Goal: Information Seeking & Learning: Learn about a topic

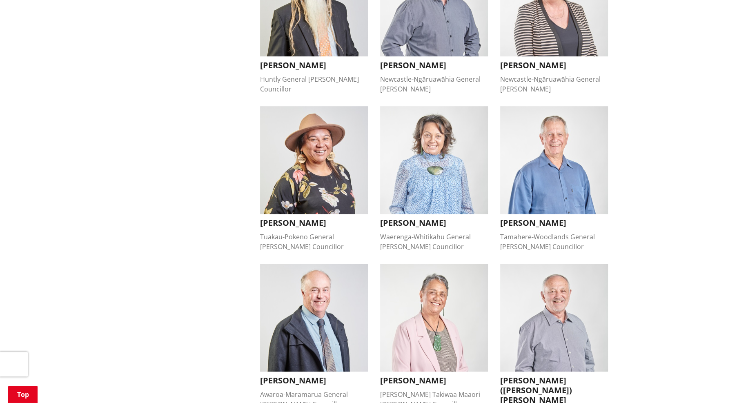
scroll to position [448, 0]
click at [300, 153] on img "button" at bounding box center [314, 161] width 108 height 108
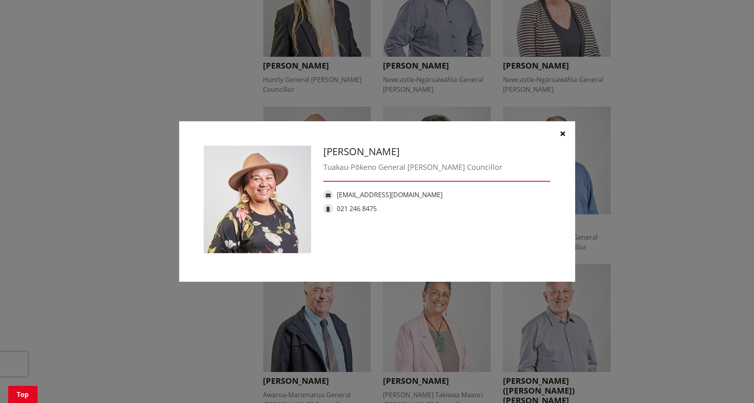
click at [563, 134] on icon "button" at bounding box center [562, 133] width 4 height 7
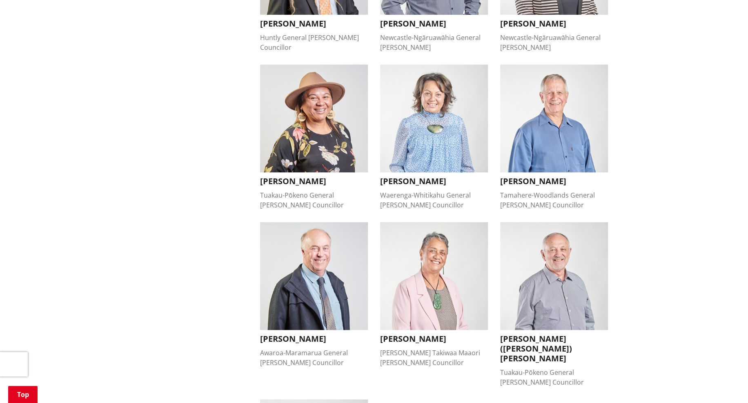
click at [557, 241] on img "button" at bounding box center [554, 276] width 108 height 108
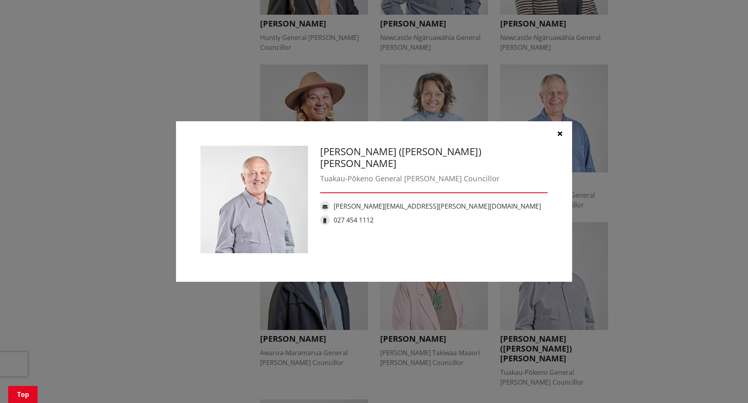
scroll to position [490, 0]
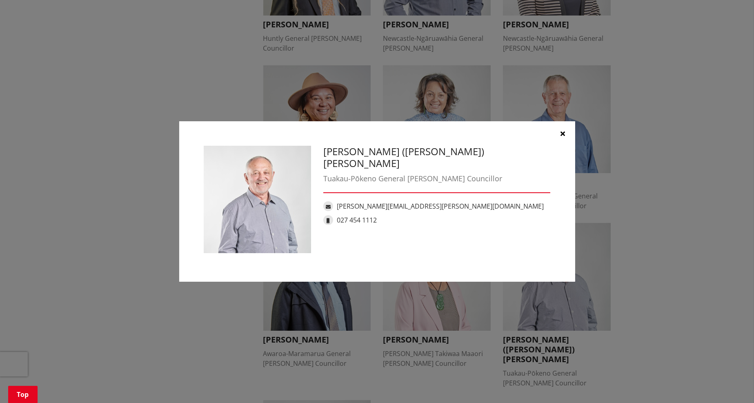
click at [565, 132] on button "button" at bounding box center [562, 133] width 24 height 24
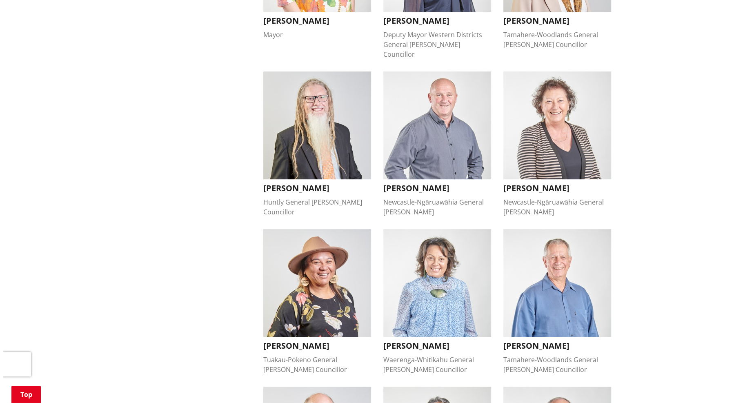
scroll to position [326, 0]
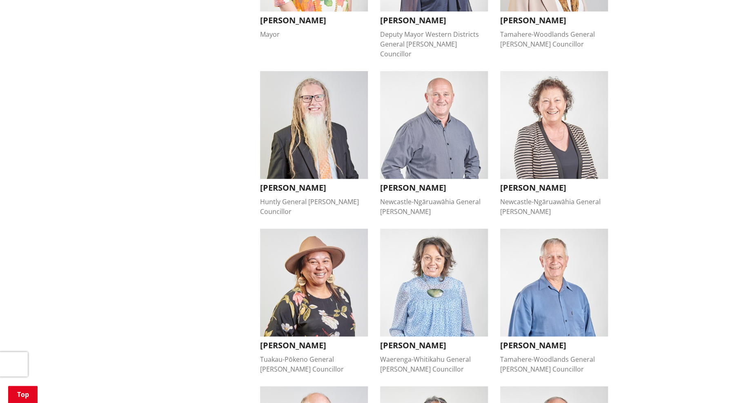
drag, startPoint x: 329, startPoint y: 333, endPoint x: 257, endPoint y: 334, distance: 71.8
click at [257, 334] on li "Kandi Ngataki Tuakau-Pōkeno General Ward Councillor Kandi Ngataki Tuakau-Pōkeno…" at bounding box center [314, 301] width 120 height 145
click at [310, 292] on img "button" at bounding box center [314, 283] width 108 height 108
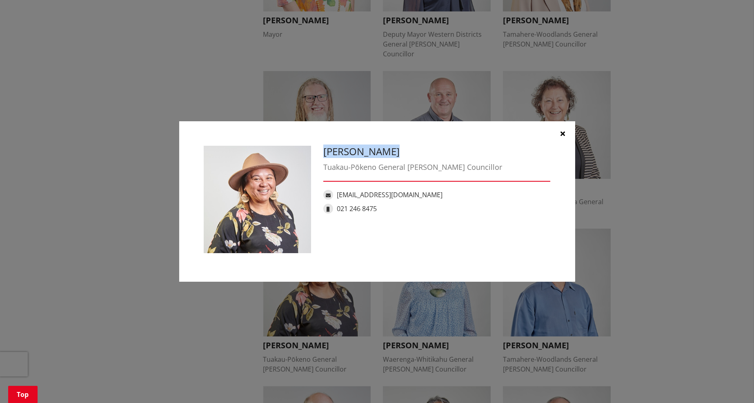
drag, startPoint x: 387, startPoint y: 152, endPoint x: 320, endPoint y: 157, distance: 66.7
click at [320, 157] on div "Kandi Ngataki Tuakau-Pōkeno General Ward Councillor Kandi.Ngataki@waidc.govt.nz…" at bounding box center [437, 182] width 240 height 72
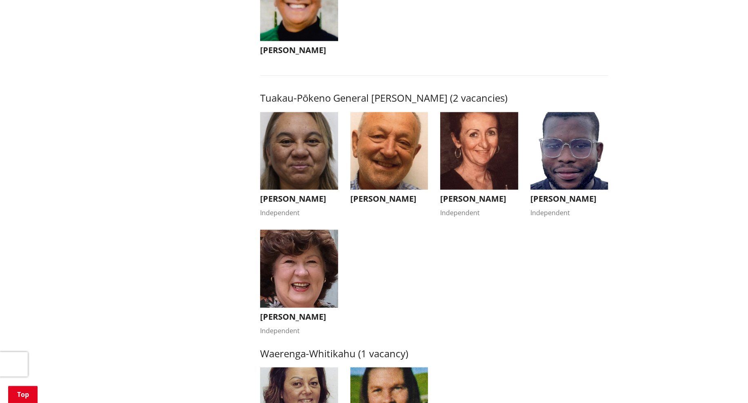
scroll to position [1346, 0]
click at [553, 154] on img "button" at bounding box center [569, 150] width 78 height 78
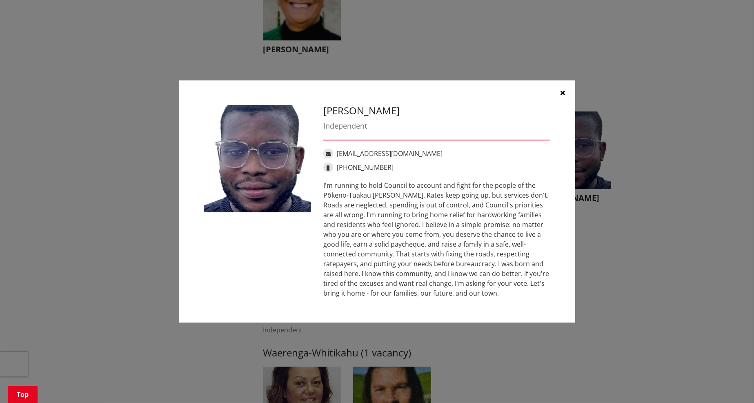
click at [561, 87] on button "button" at bounding box center [562, 92] width 24 height 24
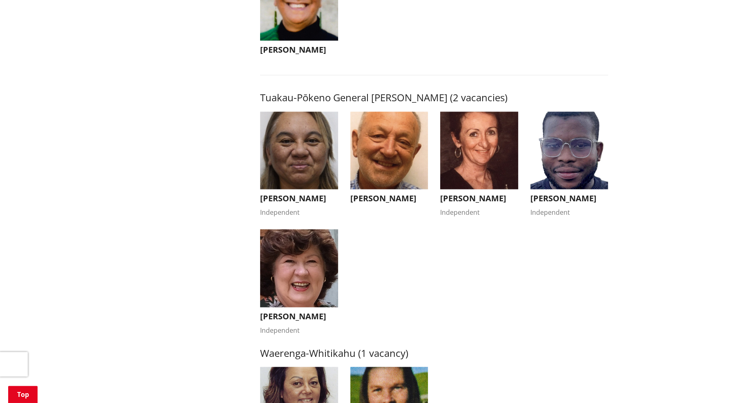
click at [295, 145] on img "button" at bounding box center [299, 150] width 78 height 78
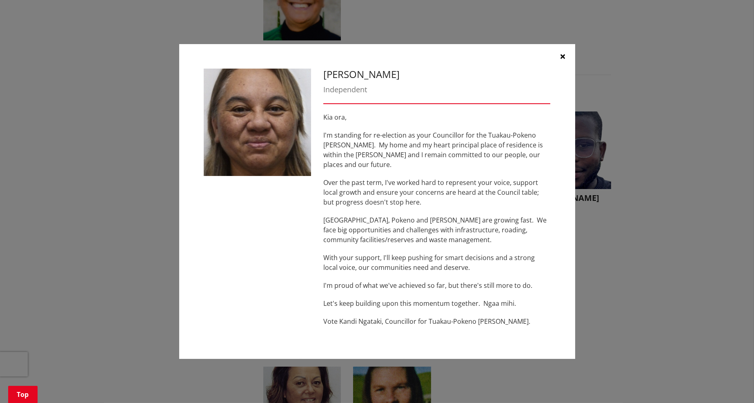
click at [562, 59] on icon "button" at bounding box center [562, 56] width 4 height 7
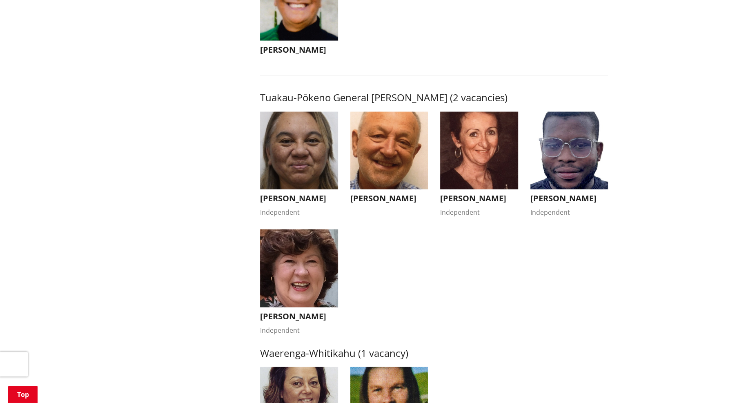
click at [392, 156] on img "button" at bounding box center [389, 150] width 78 height 78
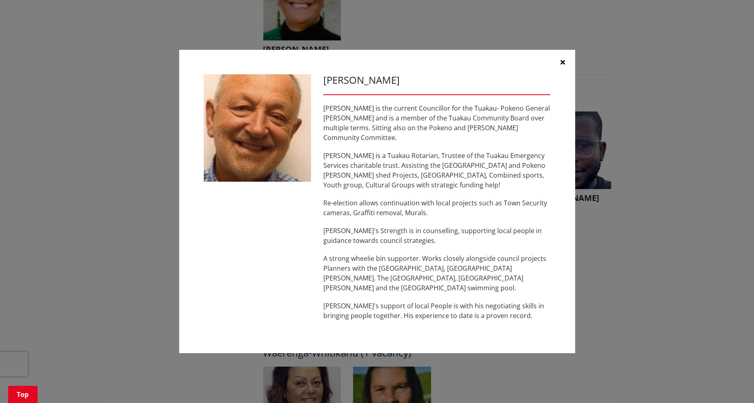
click at [564, 64] on icon "button" at bounding box center [562, 62] width 4 height 7
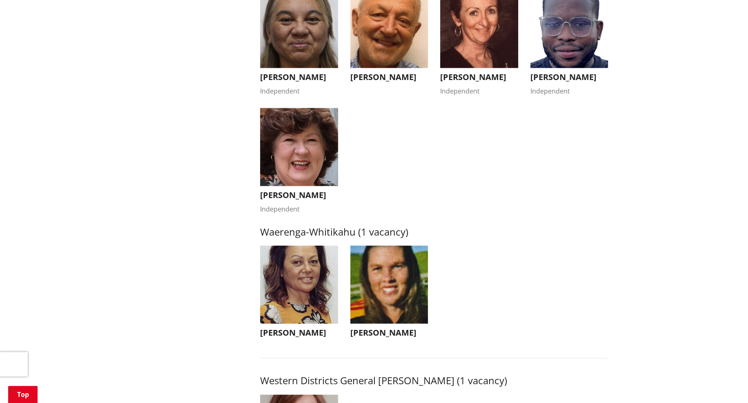
scroll to position [1468, 0]
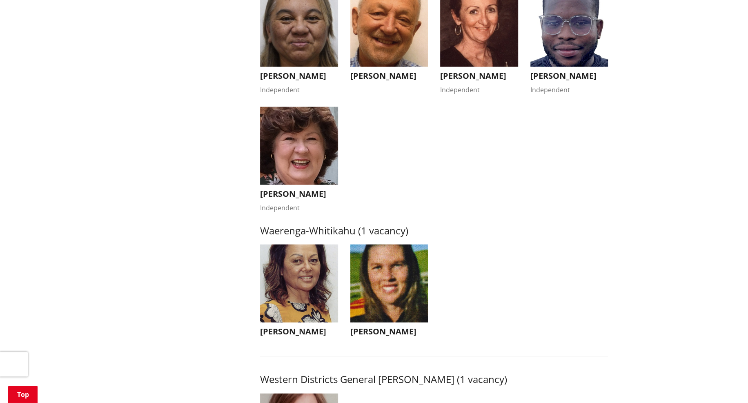
click at [292, 150] on img "button" at bounding box center [299, 146] width 78 height 78
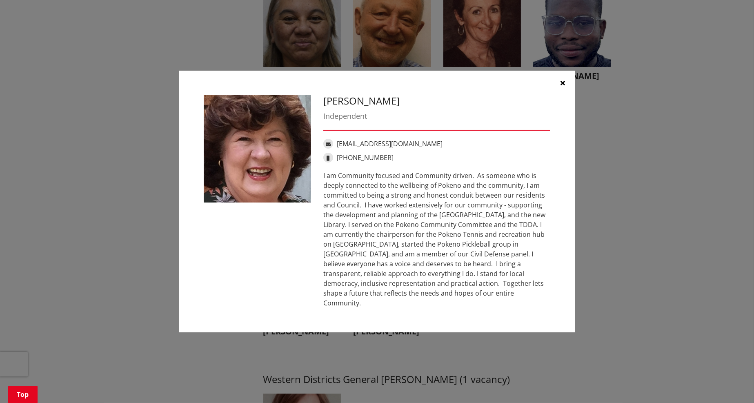
click at [561, 86] on icon "button" at bounding box center [562, 83] width 4 height 7
